Goal: Task Accomplishment & Management: Manage account settings

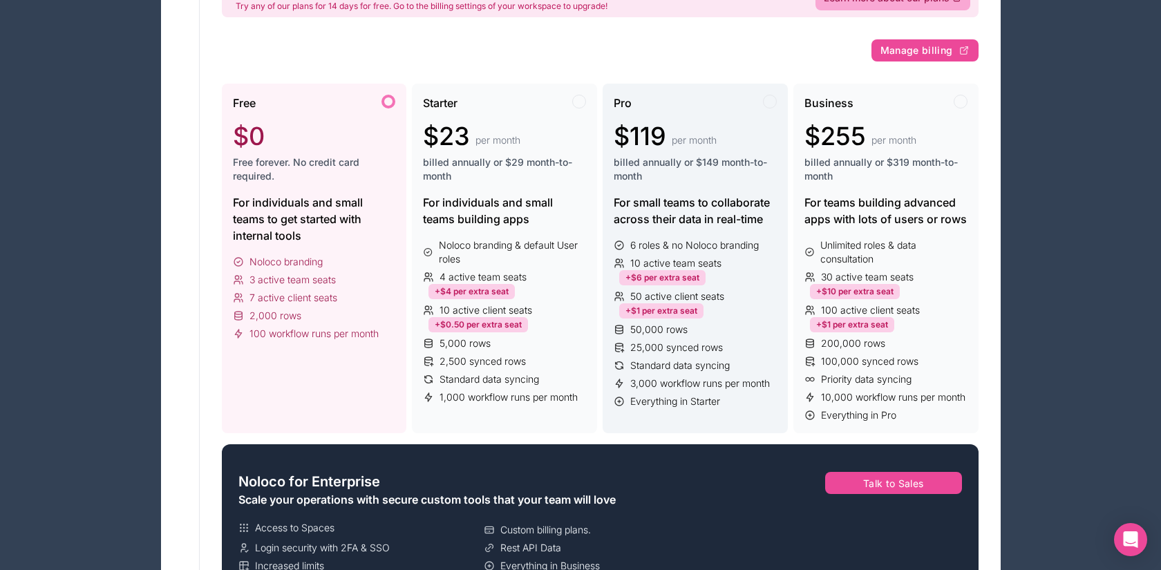
scroll to position [167, 0]
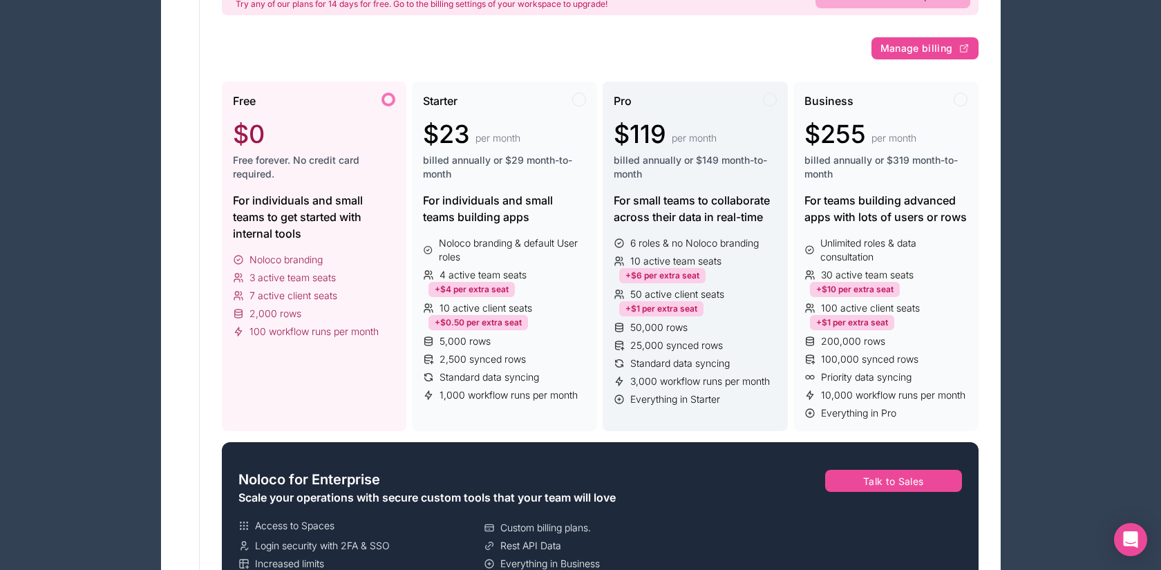
click at [717, 282] on div "10 active team seats +$6 per extra seat" at bounding box center [695, 268] width 163 height 29
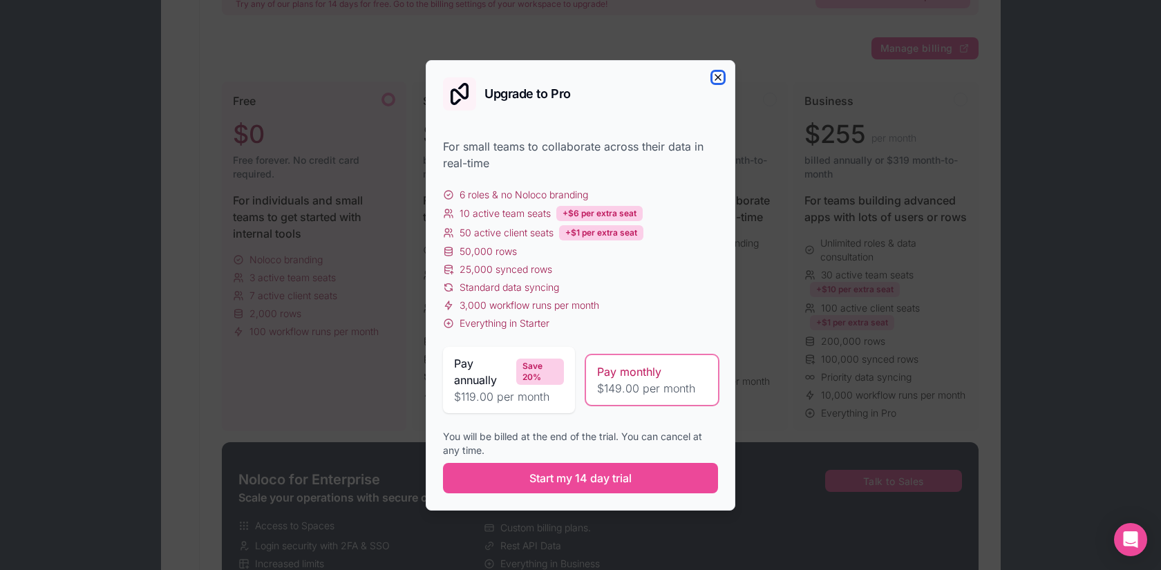
click at [718, 79] on icon "button" at bounding box center [717, 77] width 11 height 11
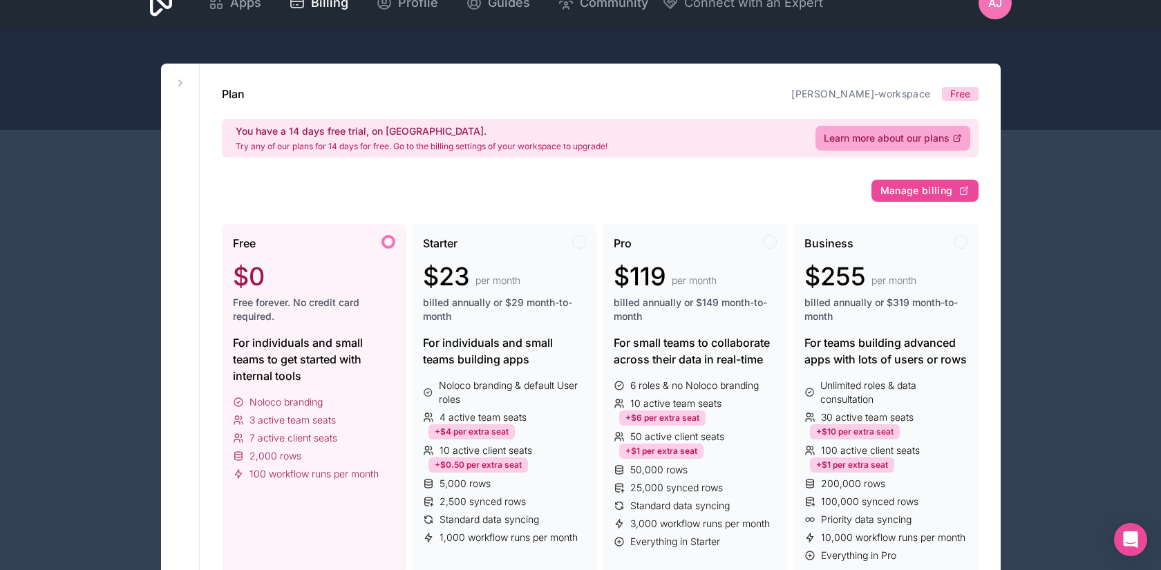
scroll to position [0, 0]
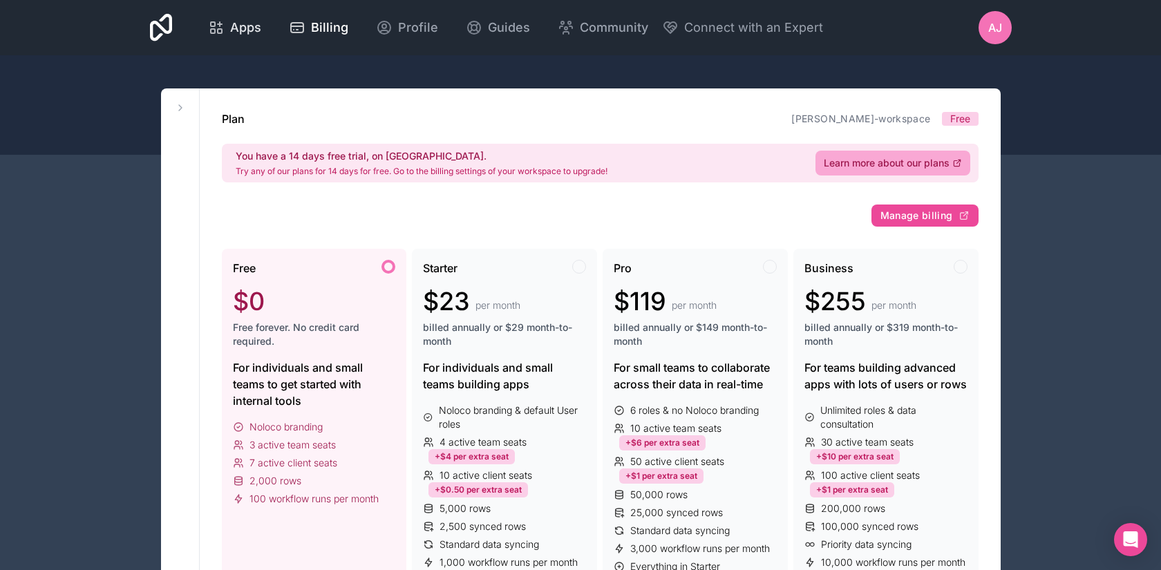
click at [236, 30] on span "Apps" at bounding box center [245, 27] width 31 height 19
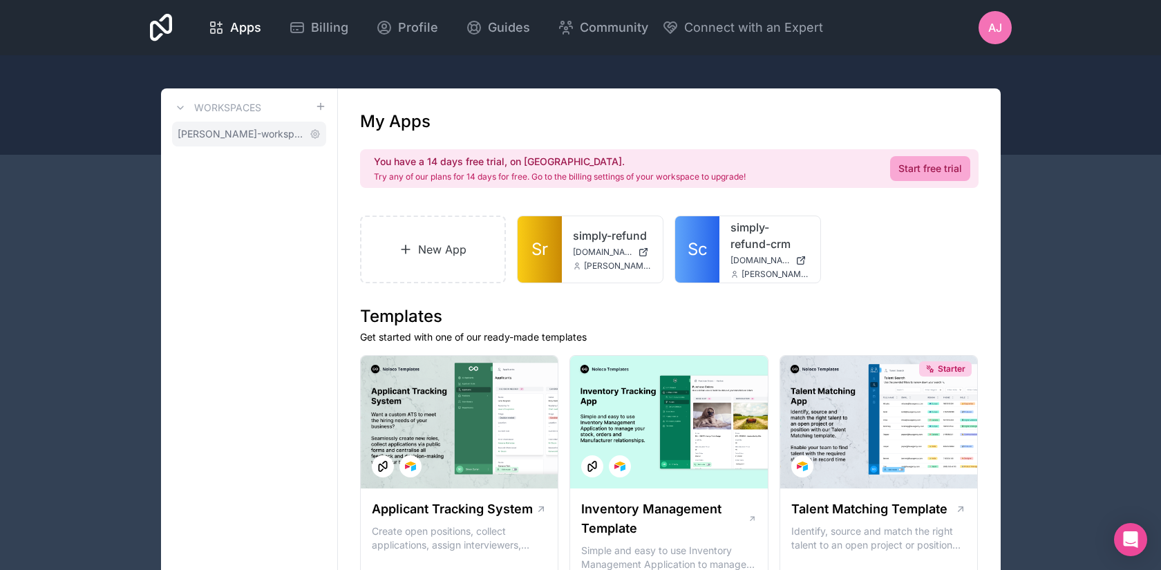
click at [252, 126] on link "[PERSON_NAME]-workspace" at bounding box center [249, 134] width 154 height 25
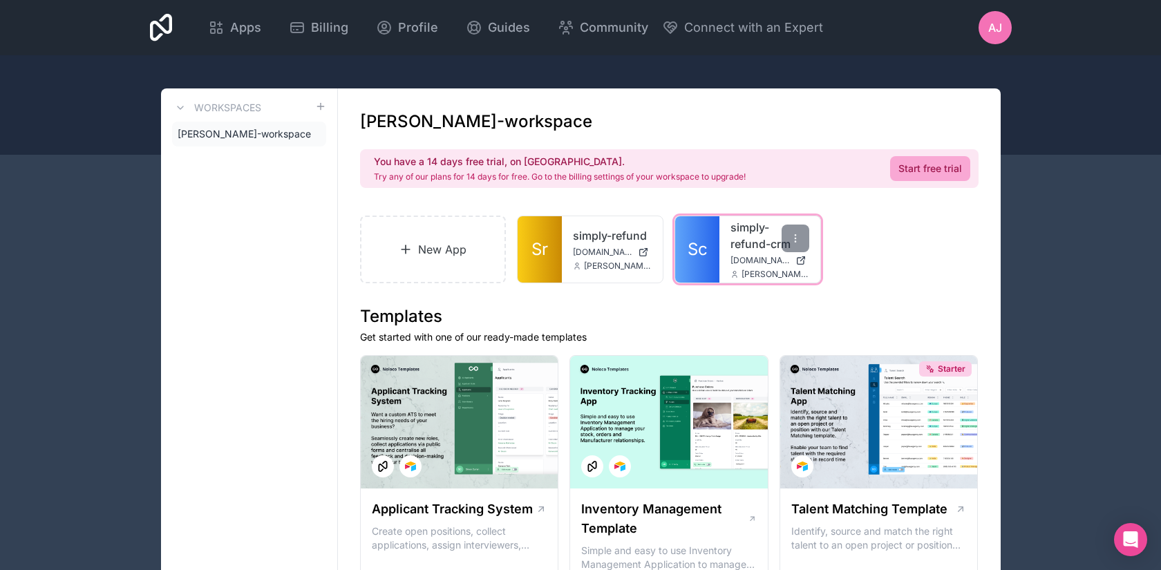
click at [735, 259] on span "[DOMAIN_NAME]" at bounding box center [759, 260] width 59 height 11
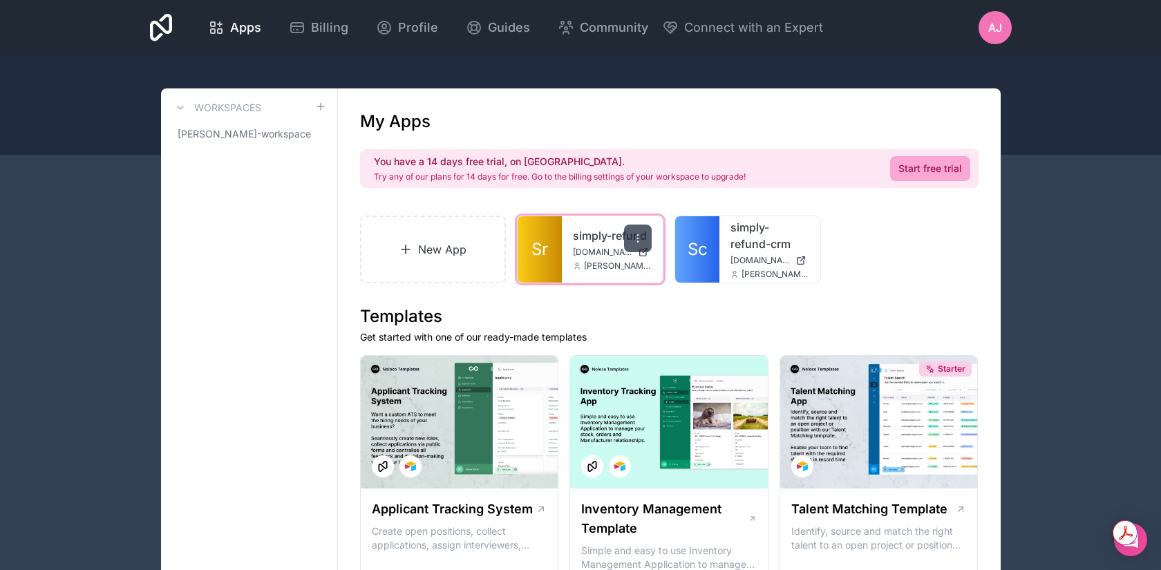
click at [633, 240] on icon at bounding box center [637, 238] width 11 height 11
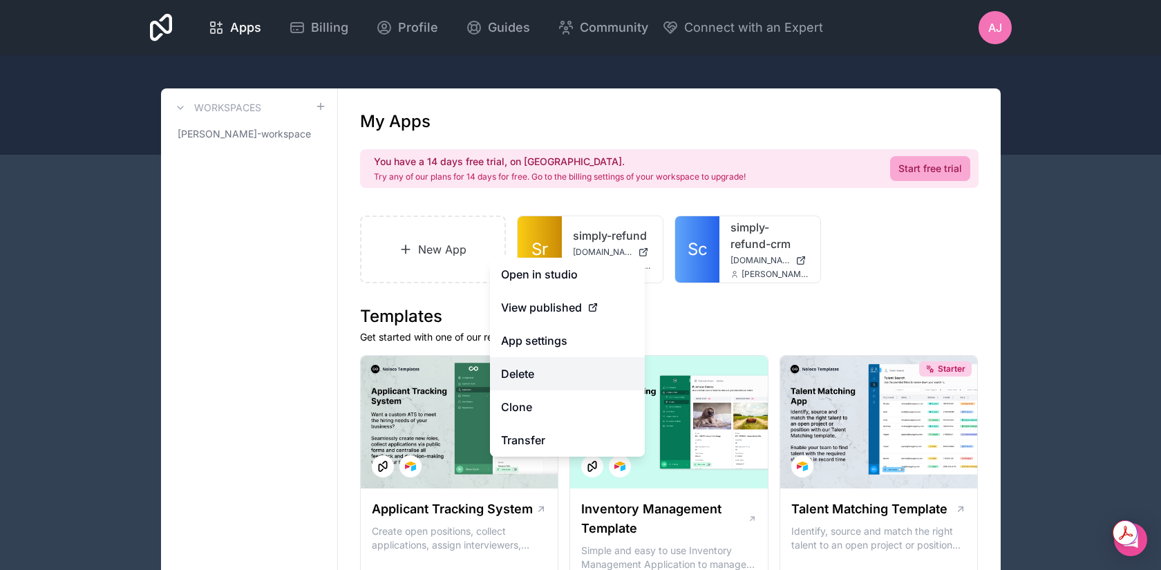
click at [560, 375] on button "Delete" at bounding box center [567, 373] width 155 height 33
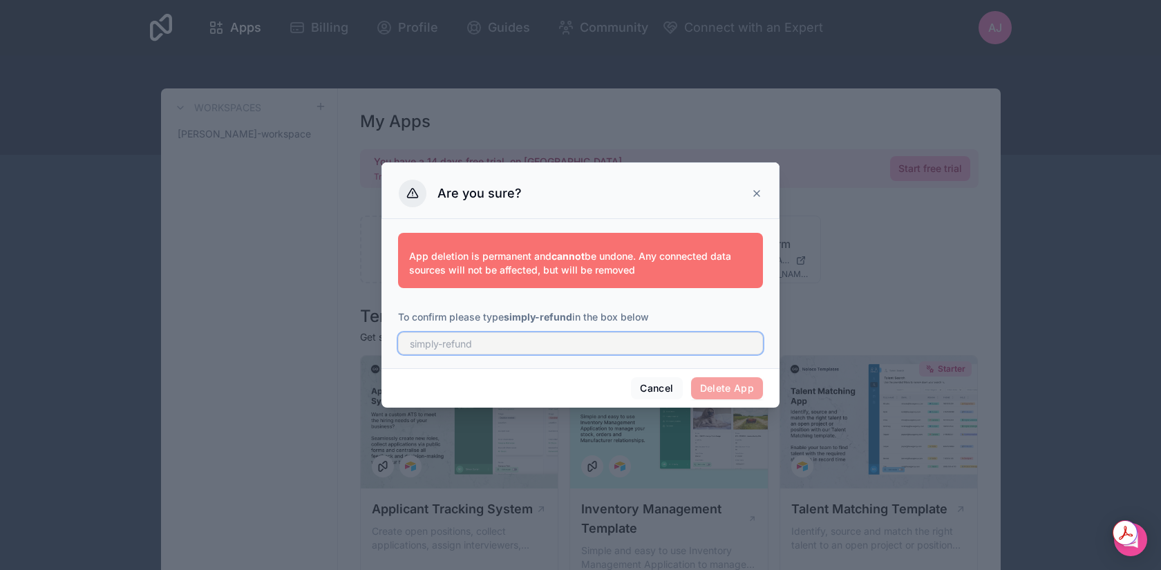
click at [612, 344] on input "text" at bounding box center [580, 343] width 365 height 22
type input "simply-refund"
click at [730, 400] on div "Cancel Delete App" at bounding box center [580, 387] width 398 height 39
click at [730, 390] on button "Delete App" at bounding box center [727, 388] width 73 height 22
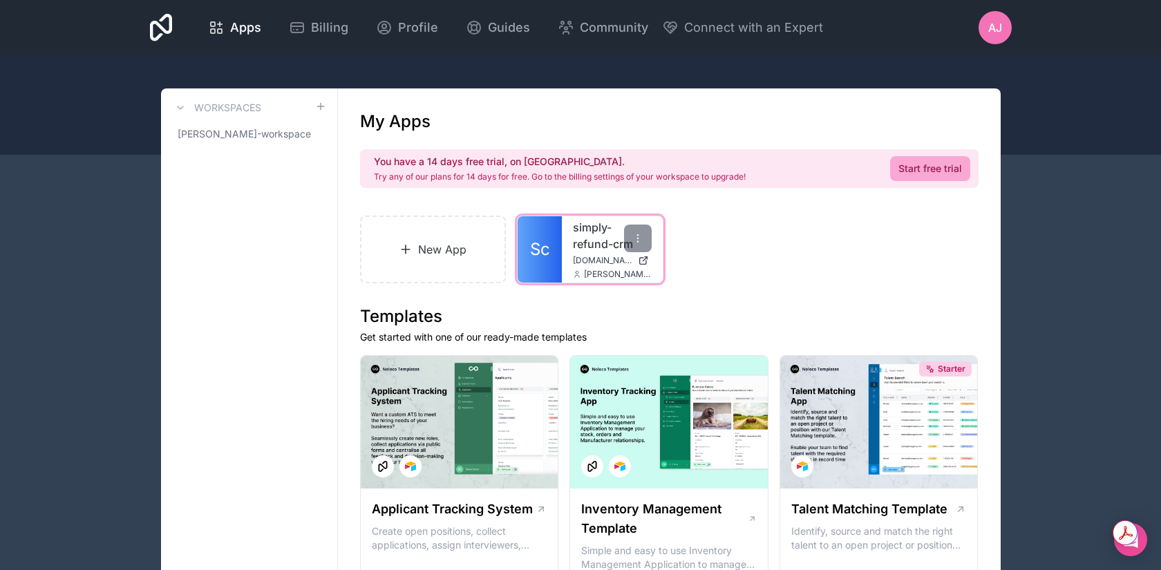
click at [562, 233] on div "simply-refund-crm [DOMAIN_NAME] [PERSON_NAME][EMAIL_ADDRESS][DOMAIN_NAME]" at bounding box center [612, 249] width 101 height 66
click at [554, 243] on link "Sc" at bounding box center [540, 249] width 44 height 66
